Goal: Understand site structure

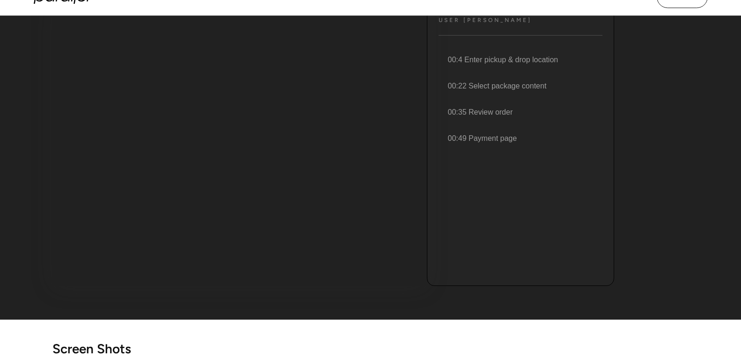
scroll to position [47, 0]
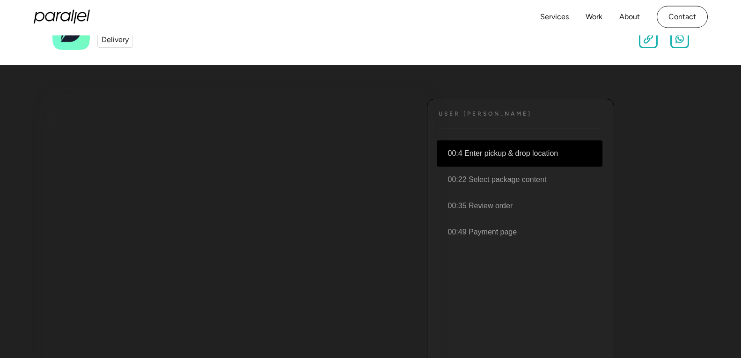
click at [534, 152] on li "00:4 Enter pickup & drop location" at bounding box center [520, 153] width 166 height 26
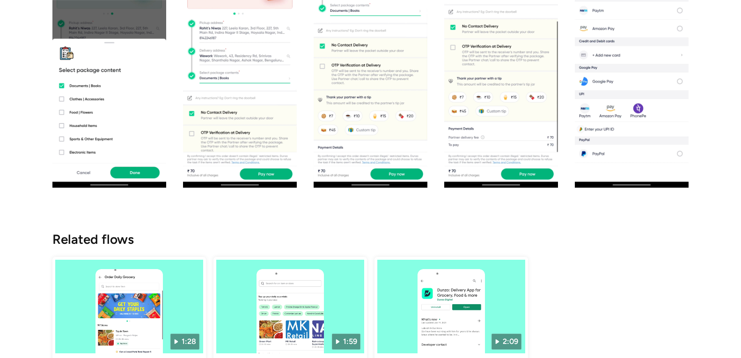
scroll to position [889, 0]
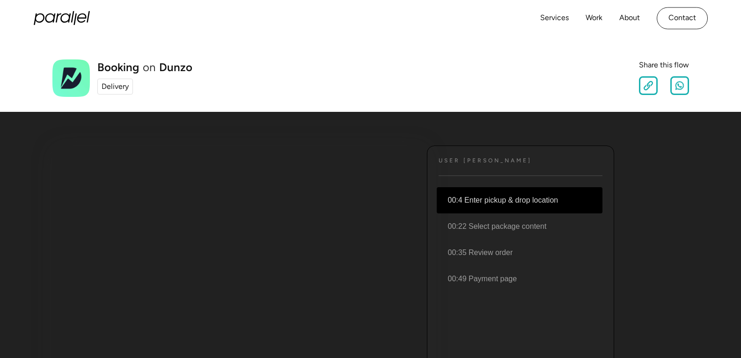
click at [515, 197] on li "00:4 Enter pickup & drop location" at bounding box center [520, 200] width 166 height 26
click at [550, 21] on link "Services" at bounding box center [554, 19] width 29 height 14
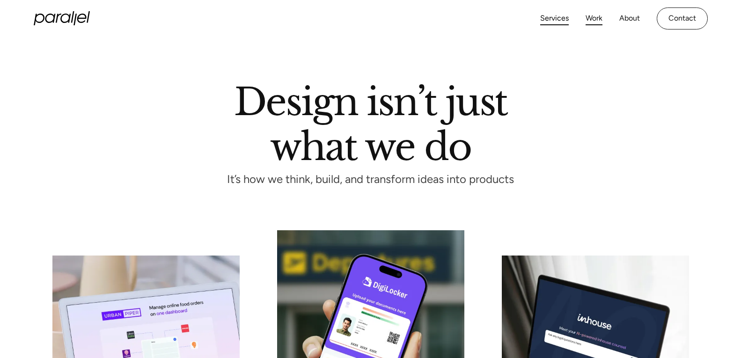
click at [596, 20] on link "Work" at bounding box center [593, 19] width 17 height 14
